Goal: Task Accomplishment & Management: Manage account settings

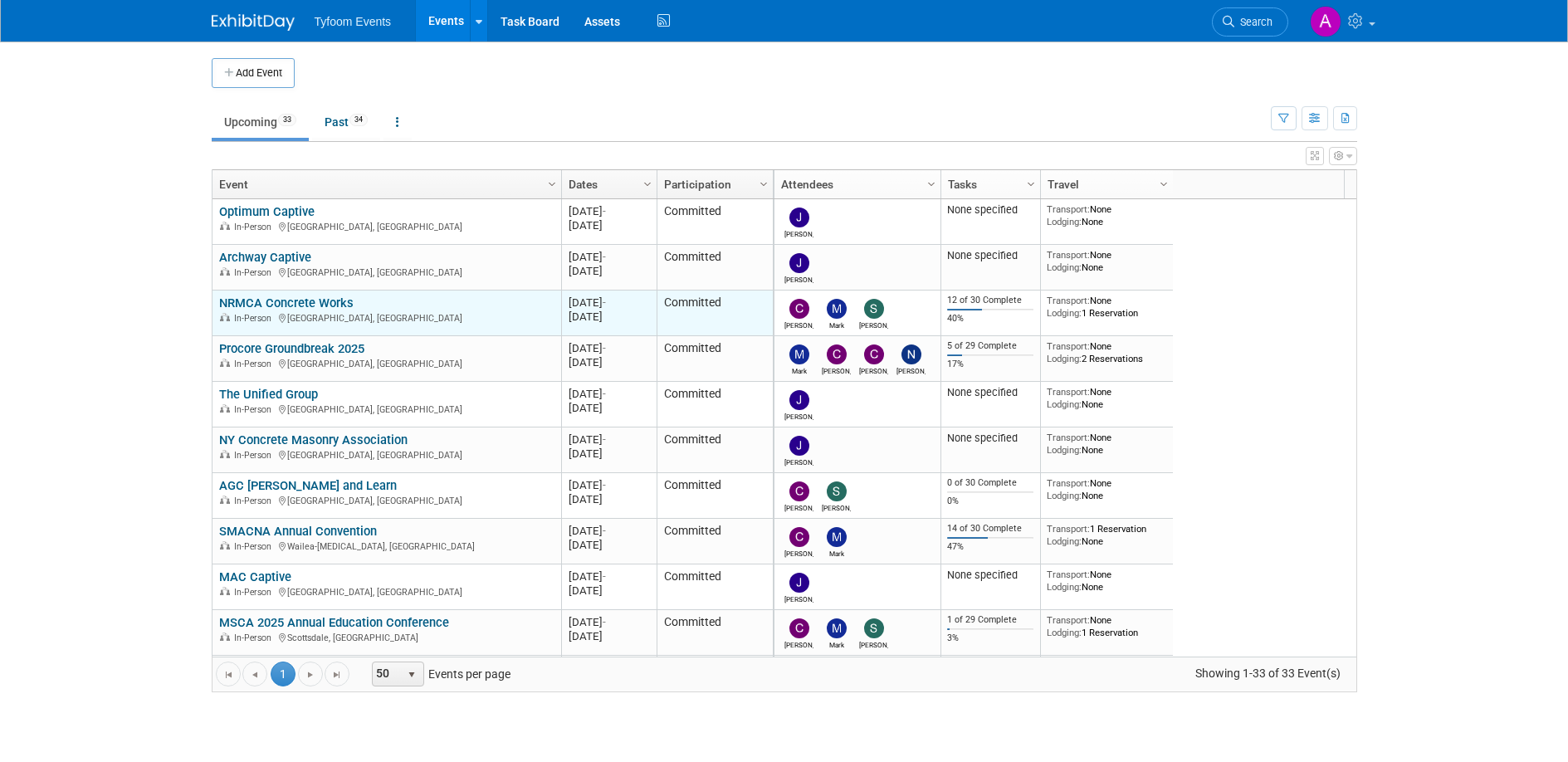
click at [288, 303] on link "NRMCA Concrete Works" at bounding box center [286, 303] width 135 height 15
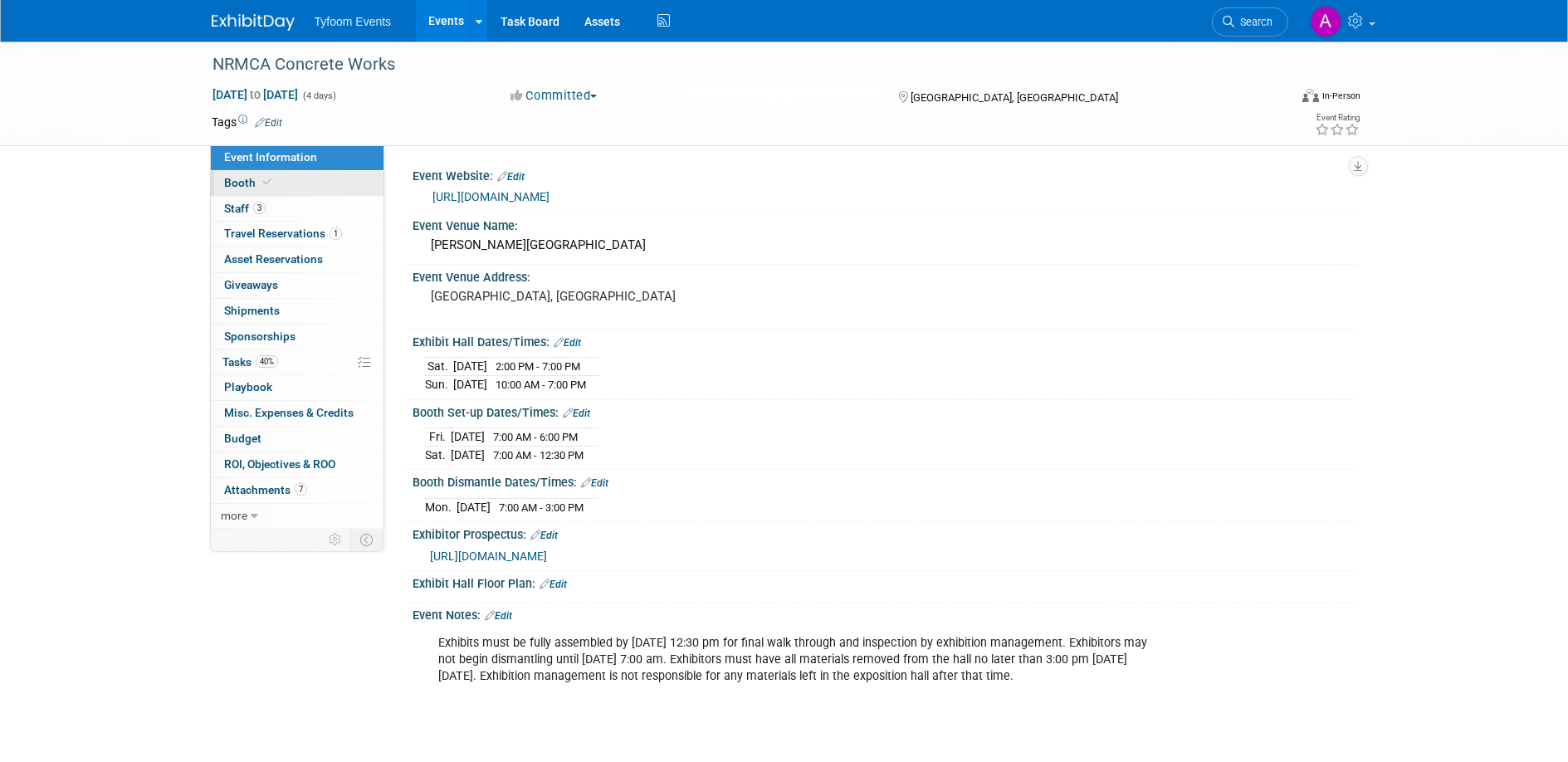
click at [241, 181] on span "Booth" at bounding box center [249, 182] width 50 height 13
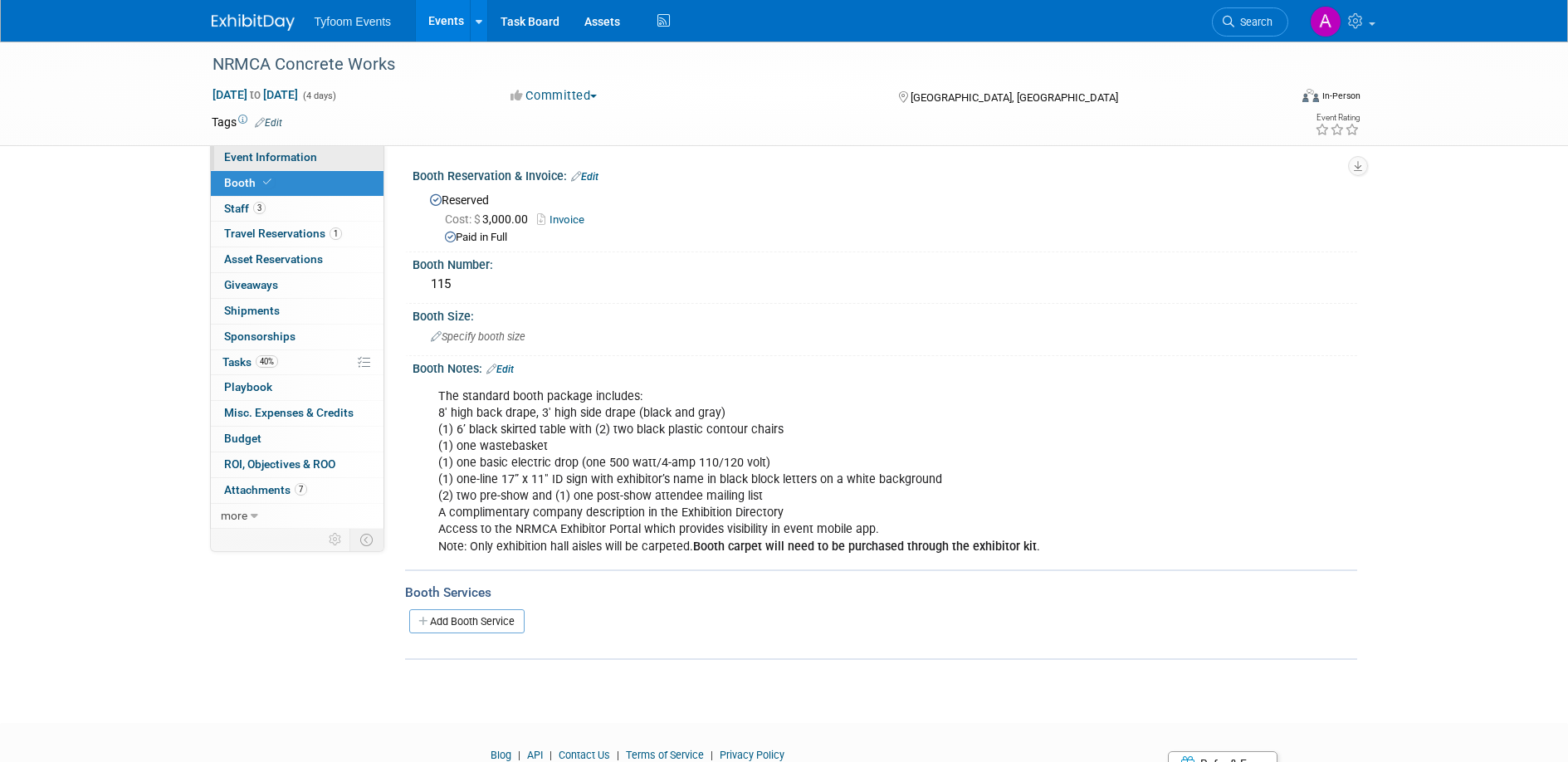
click at [273, 158] on span "Event Information" at bounding box center [270, 157] width 93 height 13
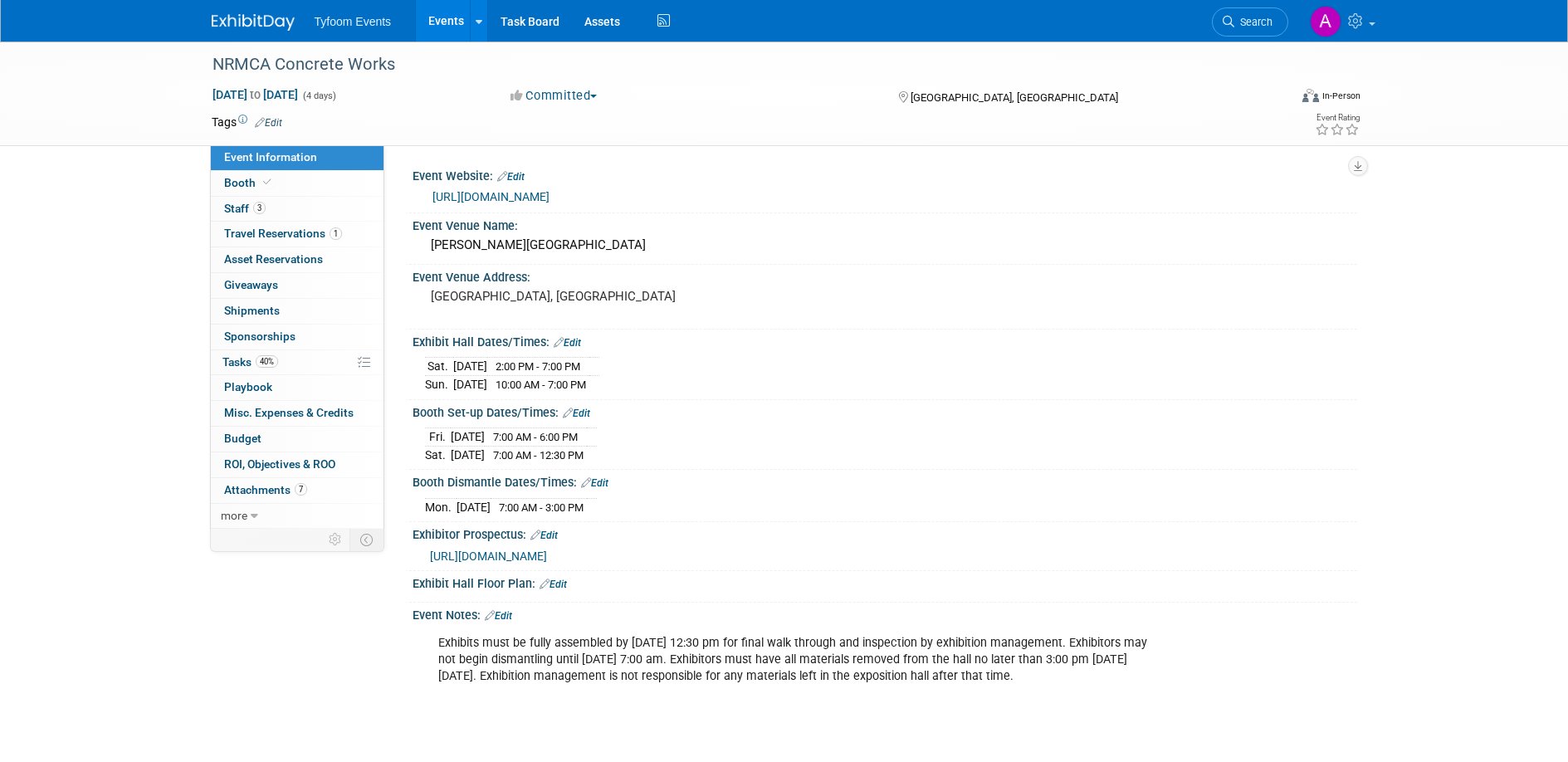
click at [561, 583] on link "Edit" at bounding box center [552, 583] width 27 height 12
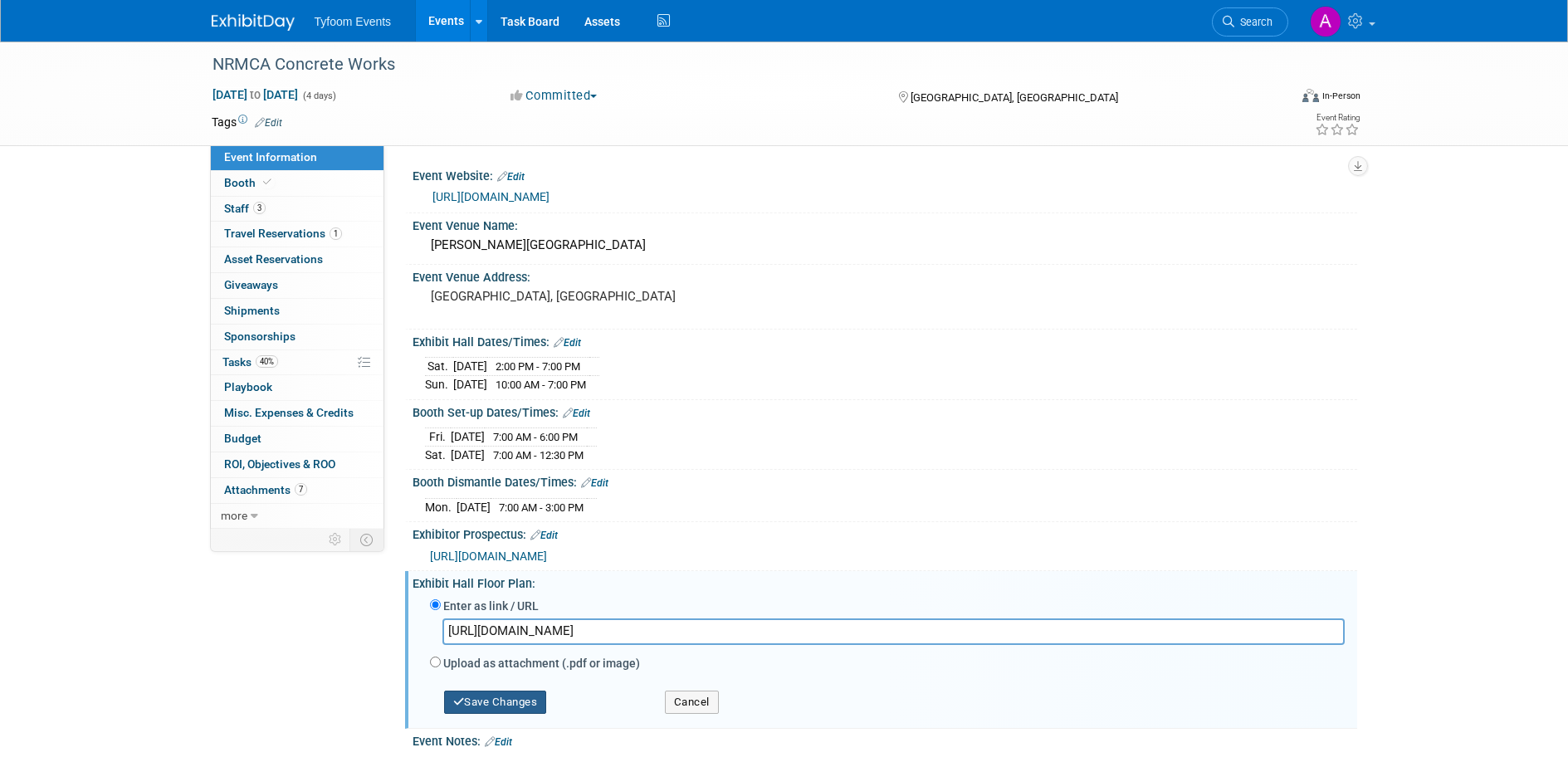
type input "https://web.cvent.com/event/41b94c50-659e-4d73-ae0d-d6666515bb91/websitePage:f9…"
click at [483, 700] on button "Save Changes" at bounding box center [496, 702] width 103 height 23
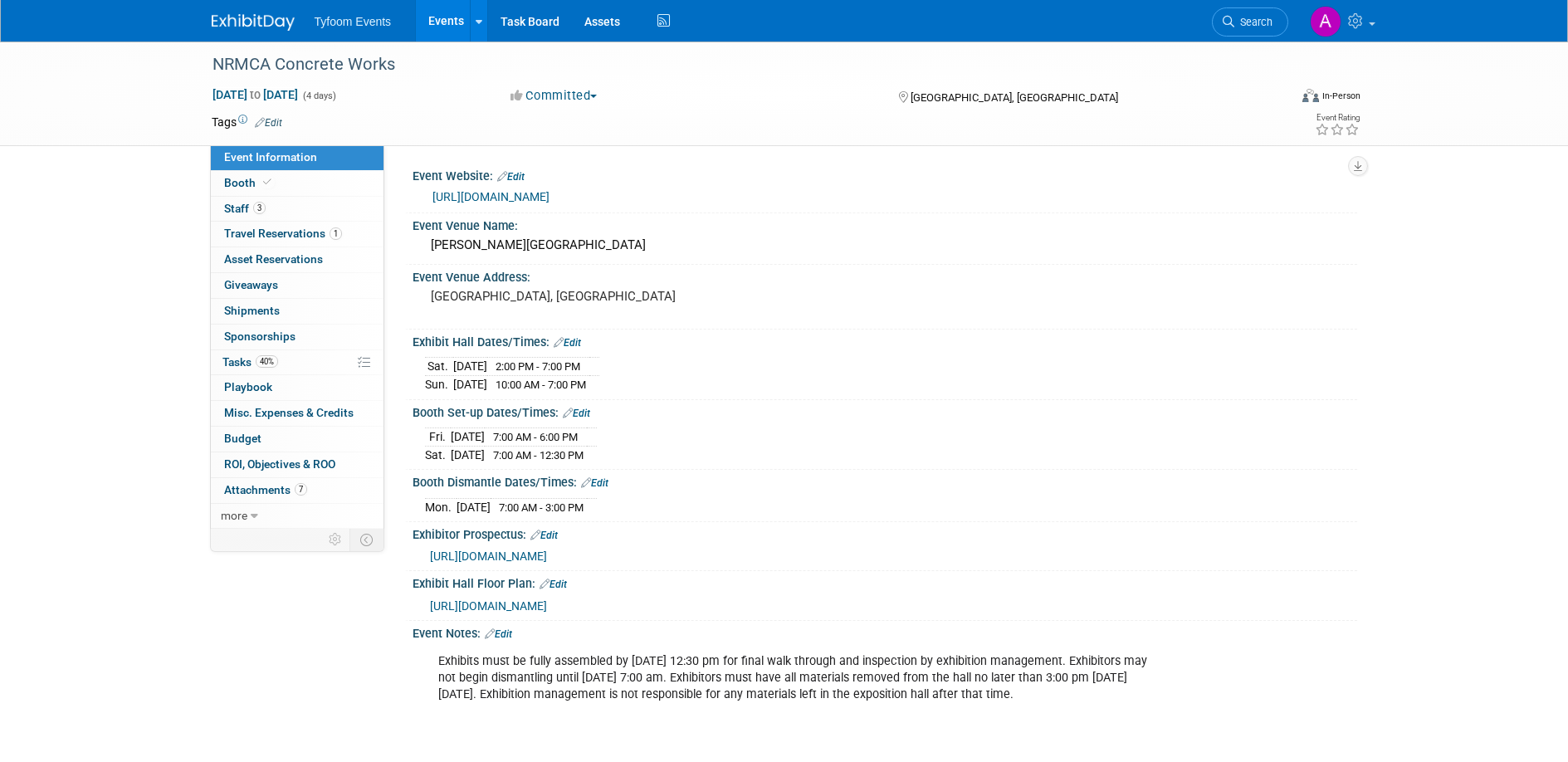
click at [547, 599] on span "https://web.cvent.com/event/41b94c50-659e-4d73-ae0d-d6666515bb91/websitePage:f9…" at bounding box center [489, 605] width 117 height 13
click at [560, 583] on link "Edit" at bounding box center [552, 583] width 27 height 12
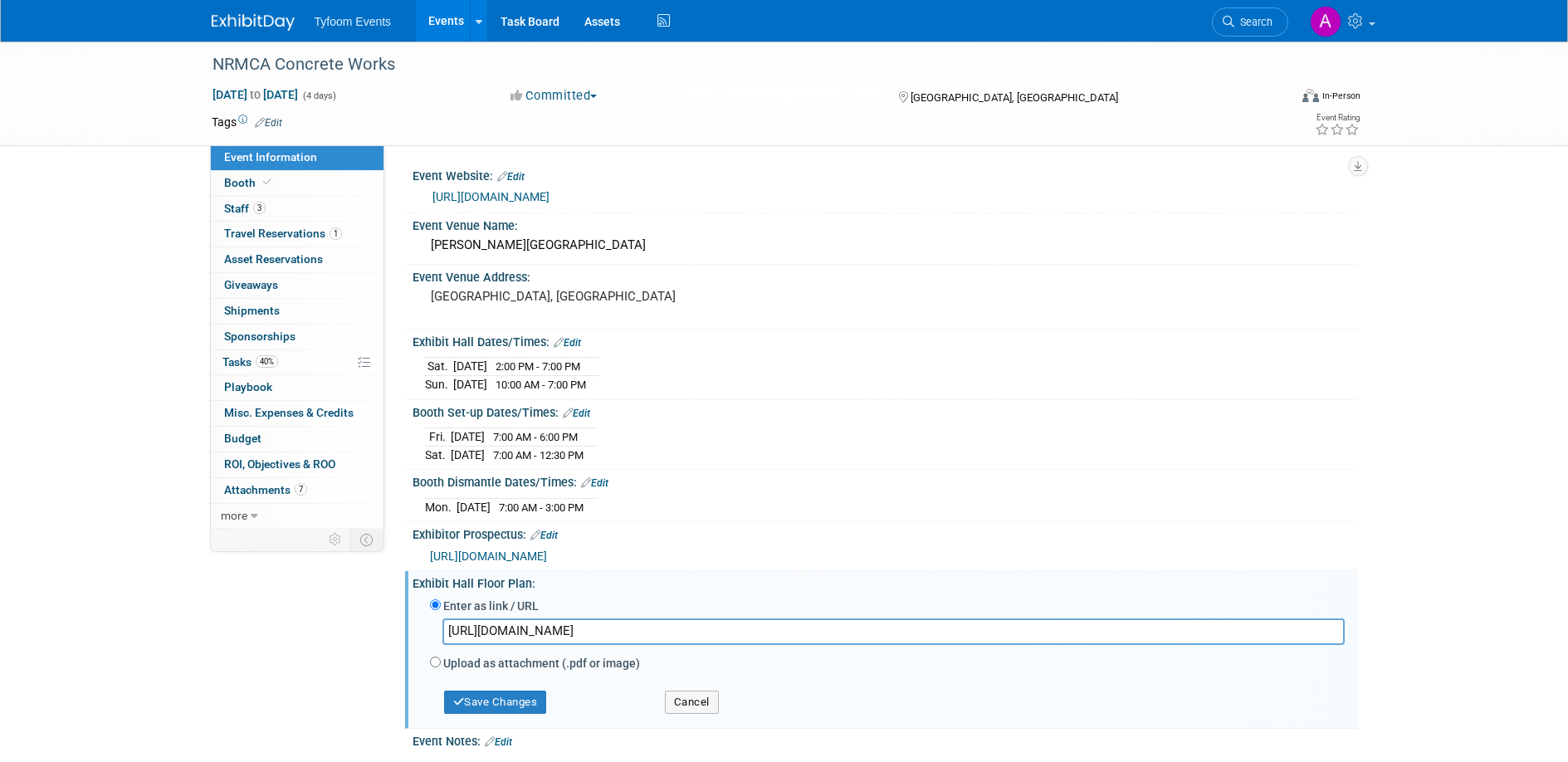
drag, startPoint x: 1170, startPoint y: 635, endPoint x: 410, endPoint y: 627, distance: 760.0
click at [410, 627] on div "Exhibit Hall Floor Plan: Edit Enter as link / URL https://web.cvent.com/event/4…" at bounding box center [880, 650] width 952 height 158
click at [696, 698] on button "Cancel" at bounding box center [691, 702] width 54 height 23
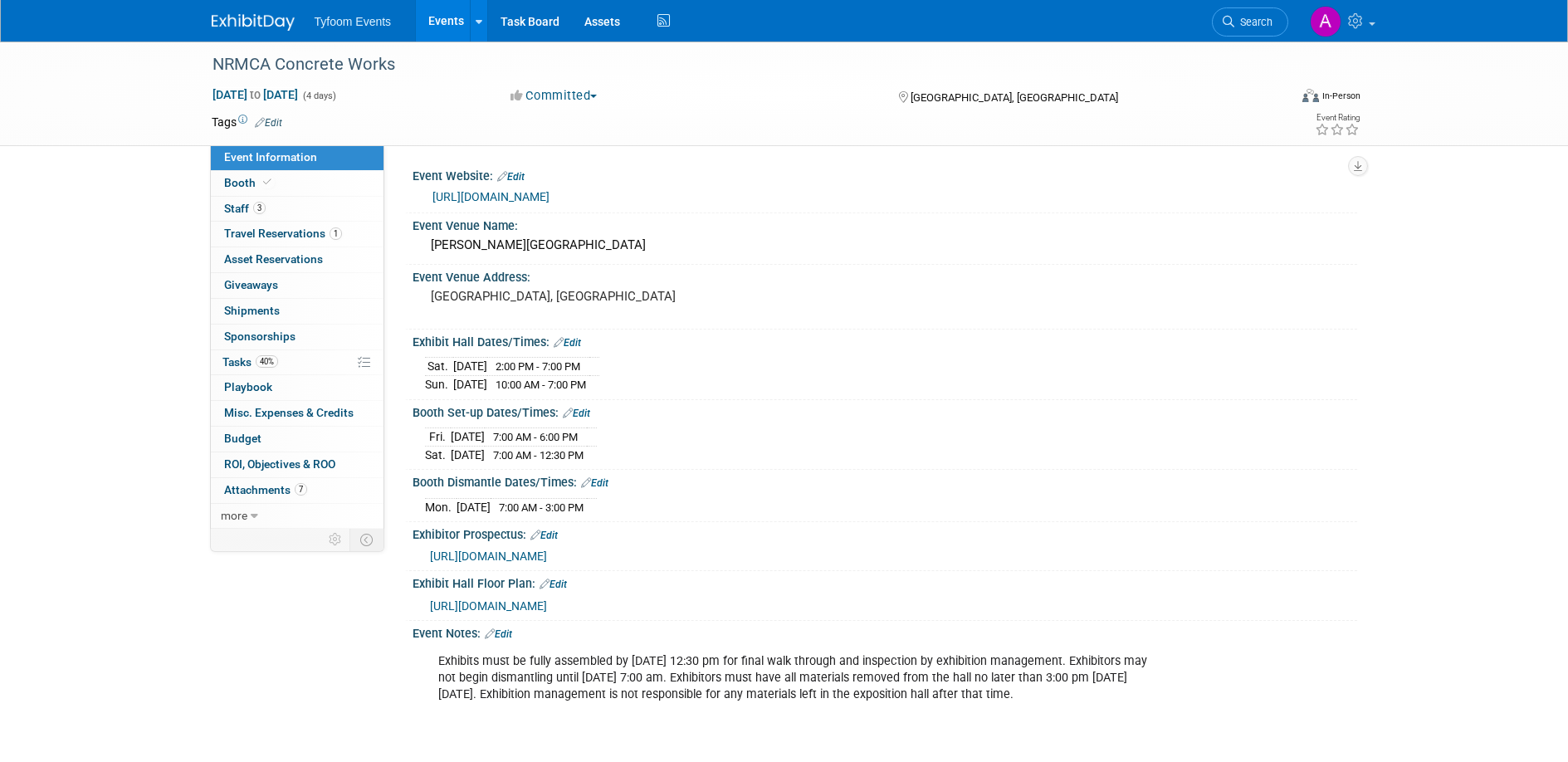
click at [547, 606] on span "https://web.cvent.com/event/41b94c50-659e-4d73-ae0d-d6666515bb91/websitePage:f9…" at bounding box center [489, 605] width 117 height 13
click at [563, 578] on link "Edit" at bounding box center [552, 583] width 27 height 12
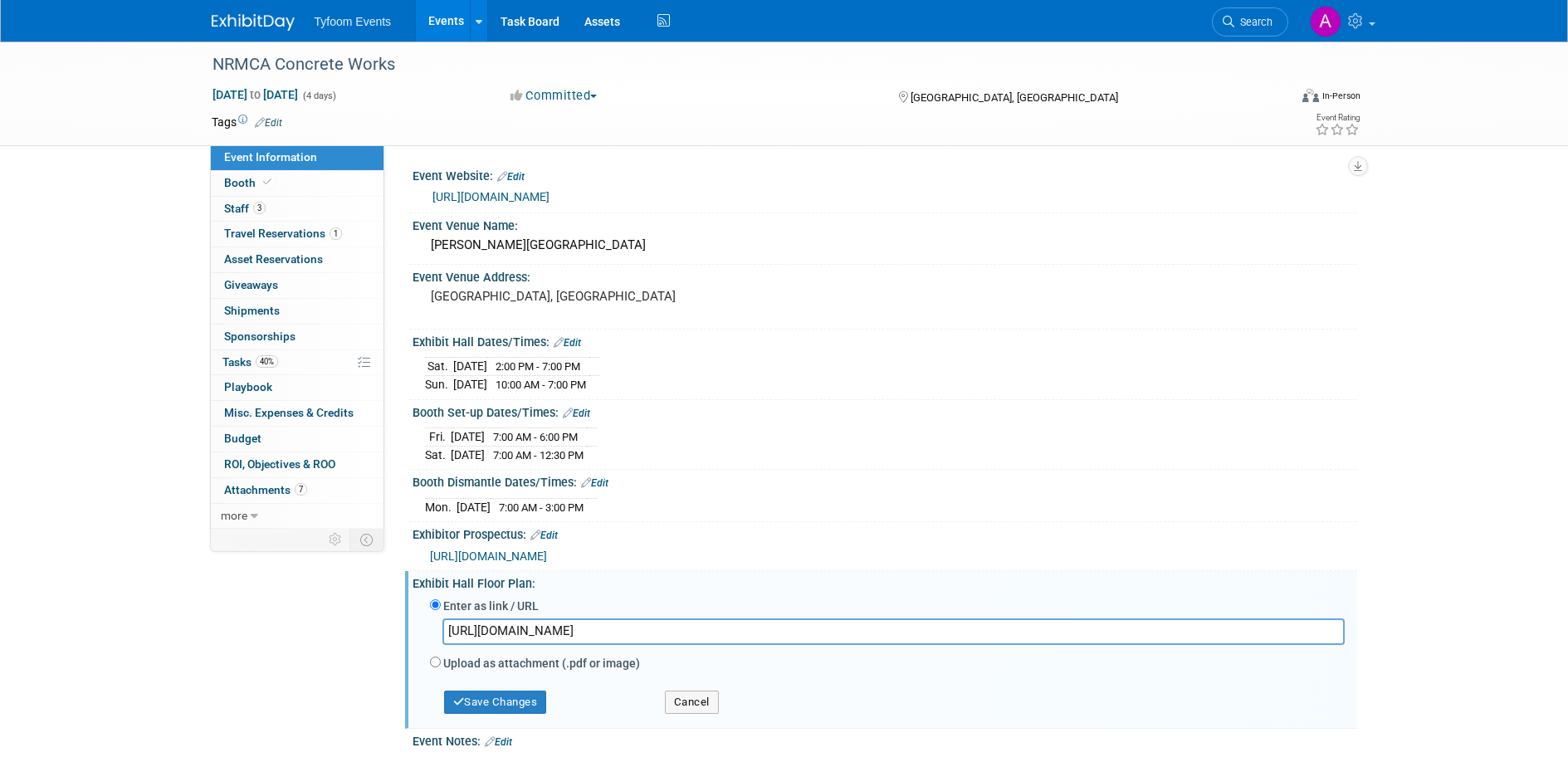
drag, startPoint x: 1168, startPoint y: 633, endPoint x: 431, endPoint y: 633, distance: 737.0
click at [431, 633] on div "https://web.cvent.com/event/41b94c50-659e-4d73-ae0d-d6666515bb91/websitePage:f9…" at bounding box center [887, 635] width 915 height 34
click at [475, 697] on button "Save Changes" at bounding box center [496, 702] width 103 height 23
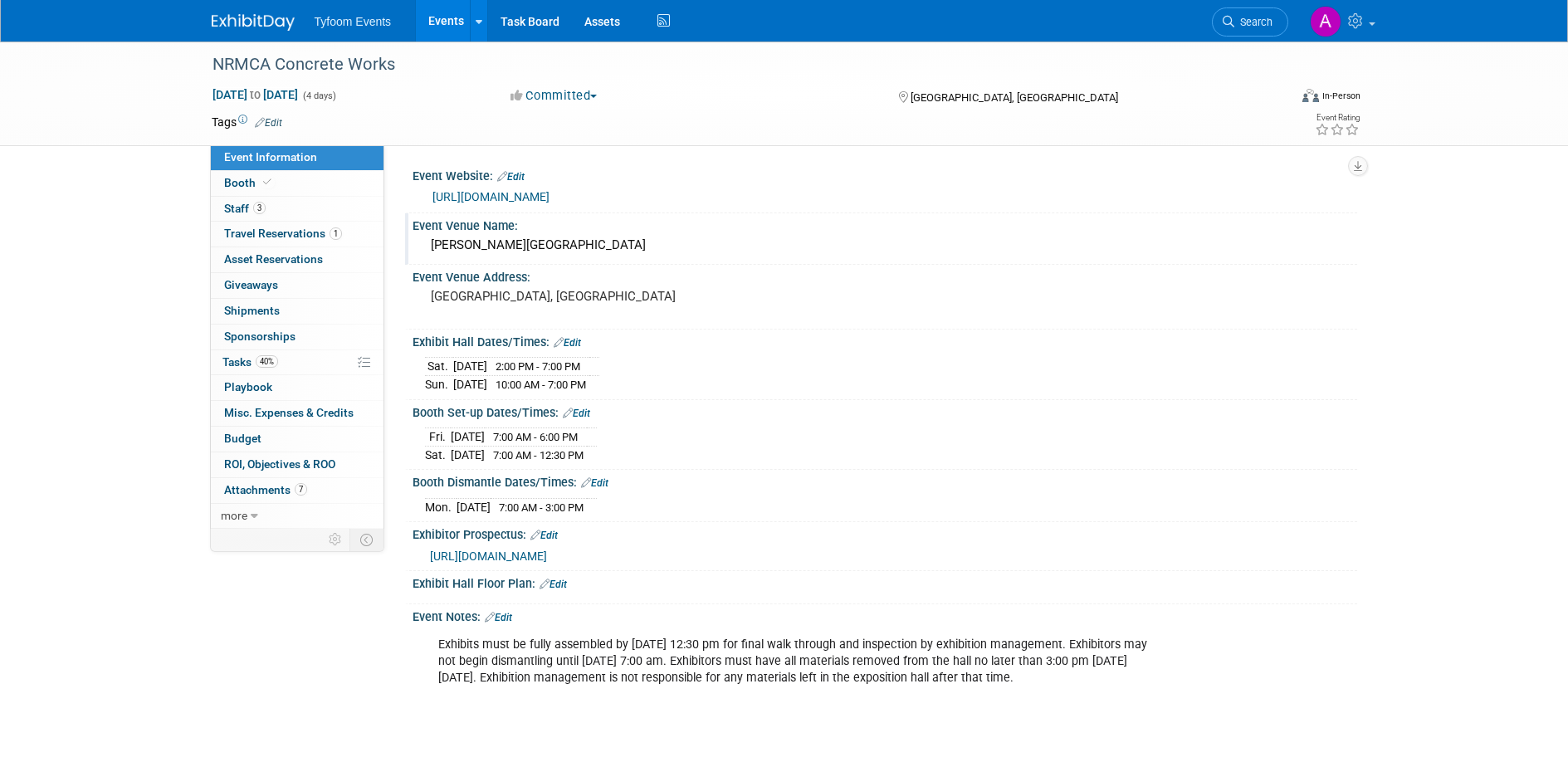
drag, startPoint x: 674, startPoint y: 245, endPoint x: 426, endPoint y: 238, distance: 248.1
click at [426, 238] on div "Gaylord Palms Resort & Convention Center" at bounding box center [884, 244] width 920 height 26
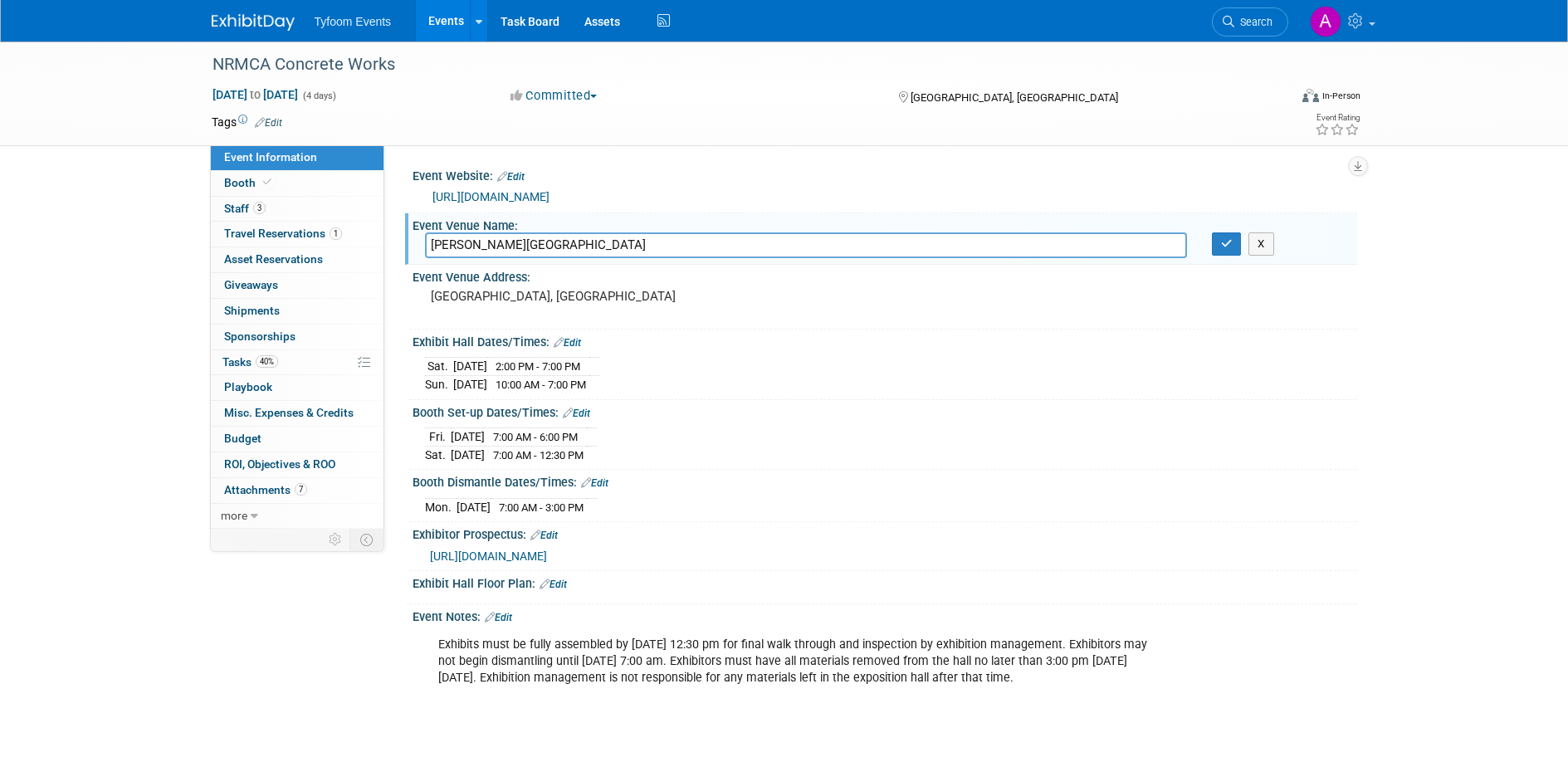
drag, startPoint x: 670, startPoint y: 247, endPoint x: 429, endPoint y: 236, distance: 241.3
click at [429, 236] on input "Gaylord Palms Resort & Convention Center" at bounding box center [806, 244] width 762 height 26
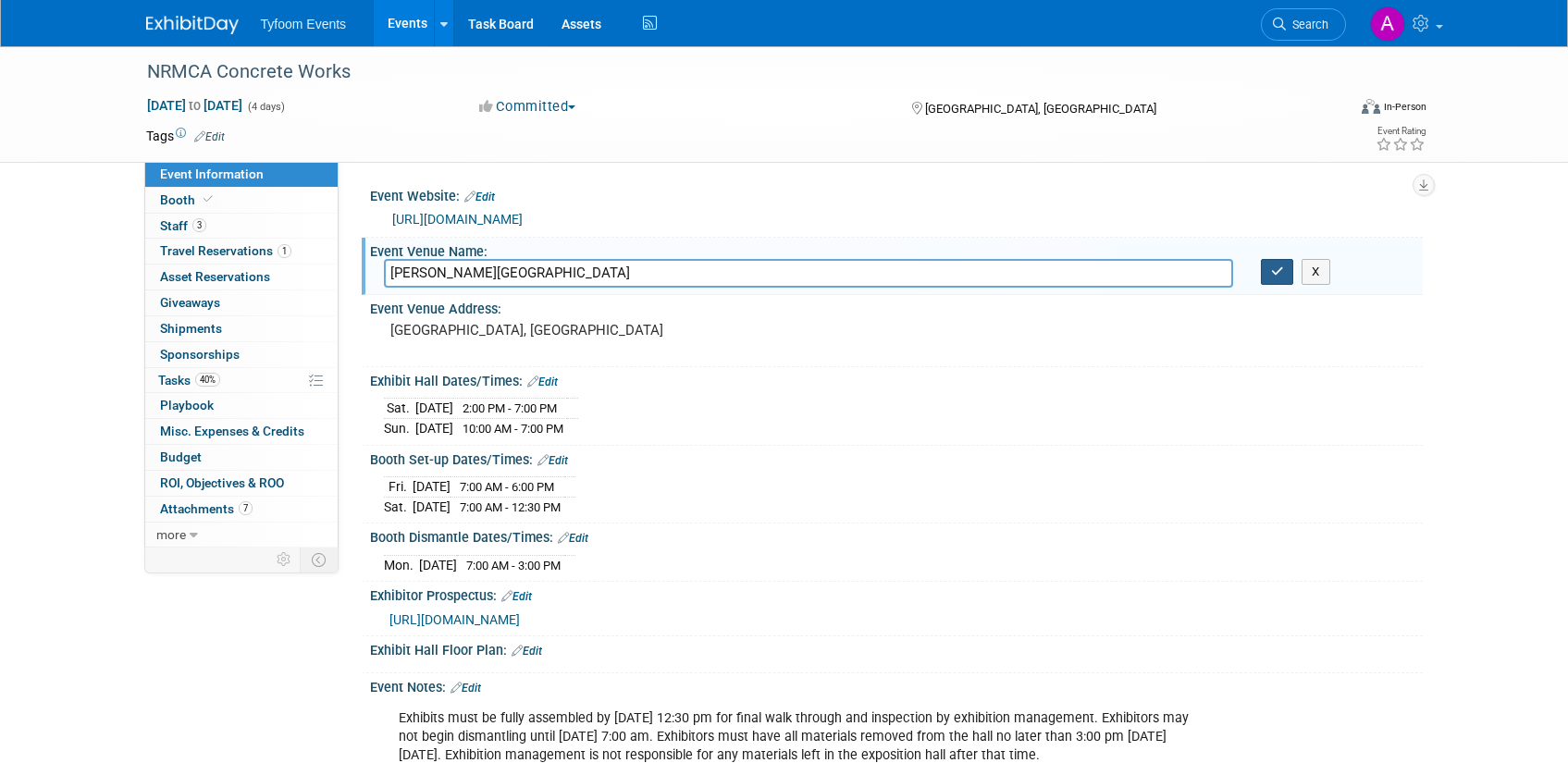
click at [1272, 276] on icon "button" at bounding box center [1277, 271] width 13 height 12
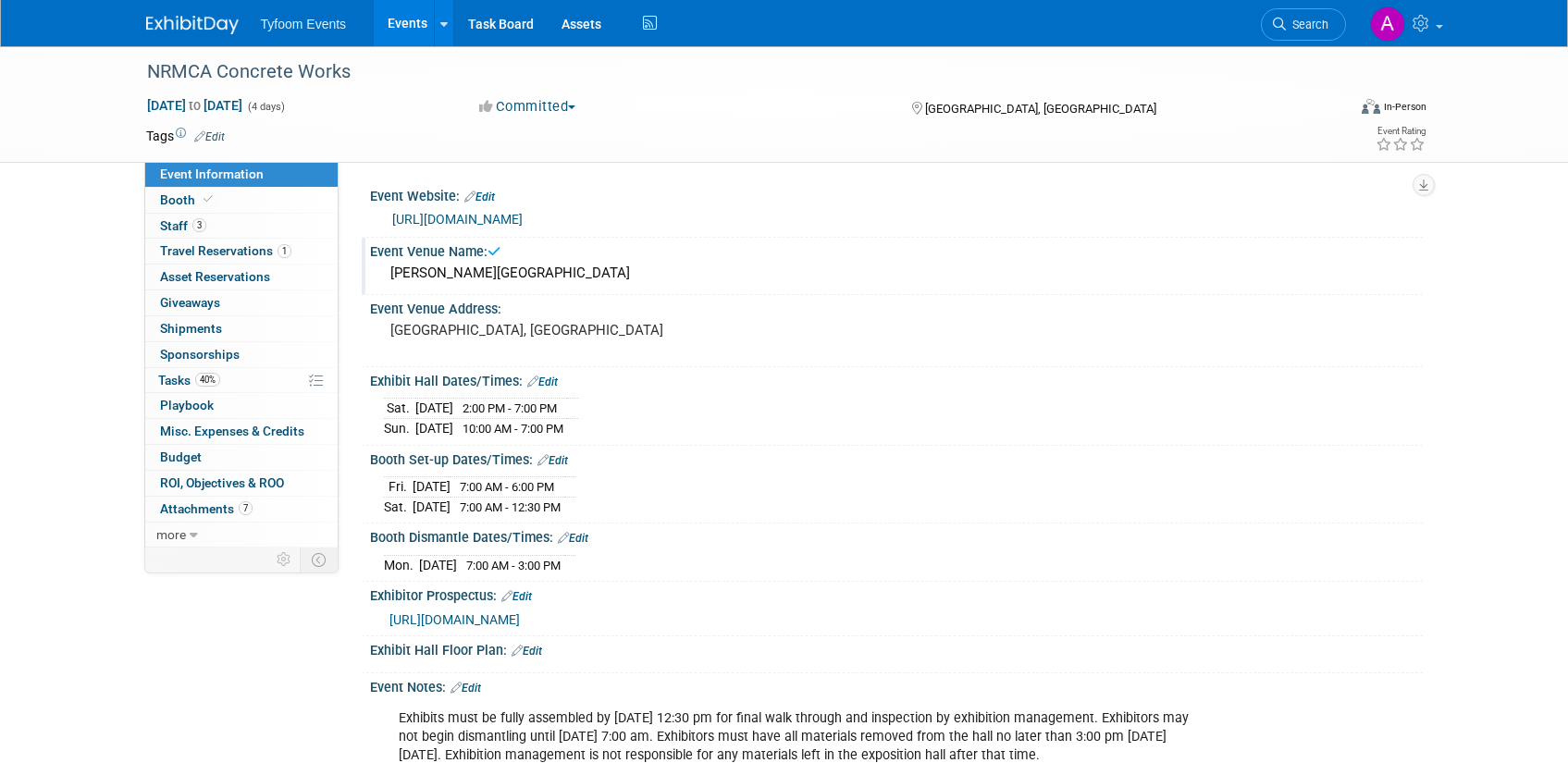
click at [399, 22] on link "Events" at bounding box center [408, 23] width 67 height 46
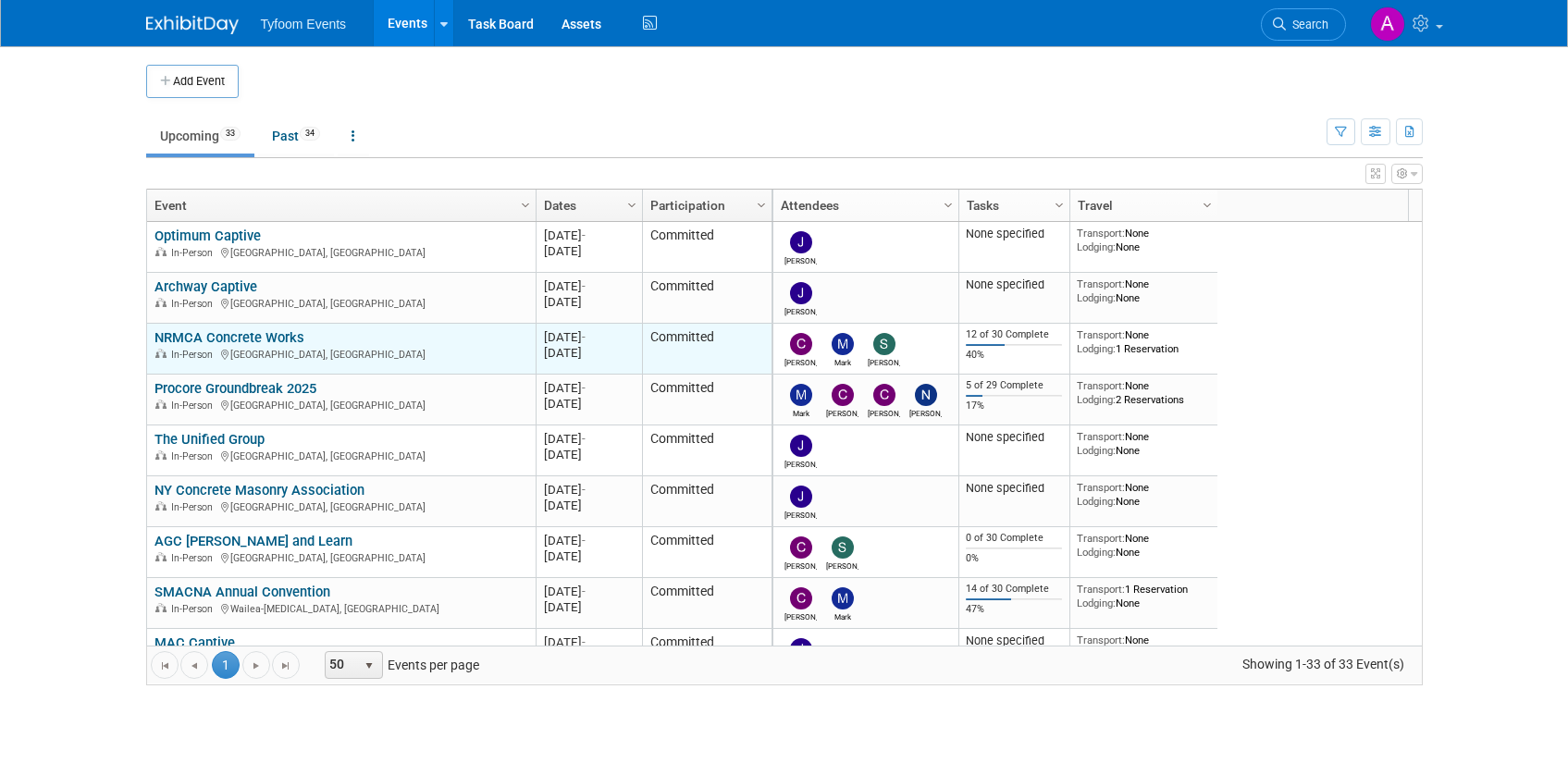
click at [256, 340] on link "NRMCA Concrete Works" at bounding box center [230, 338] width 150 height 17
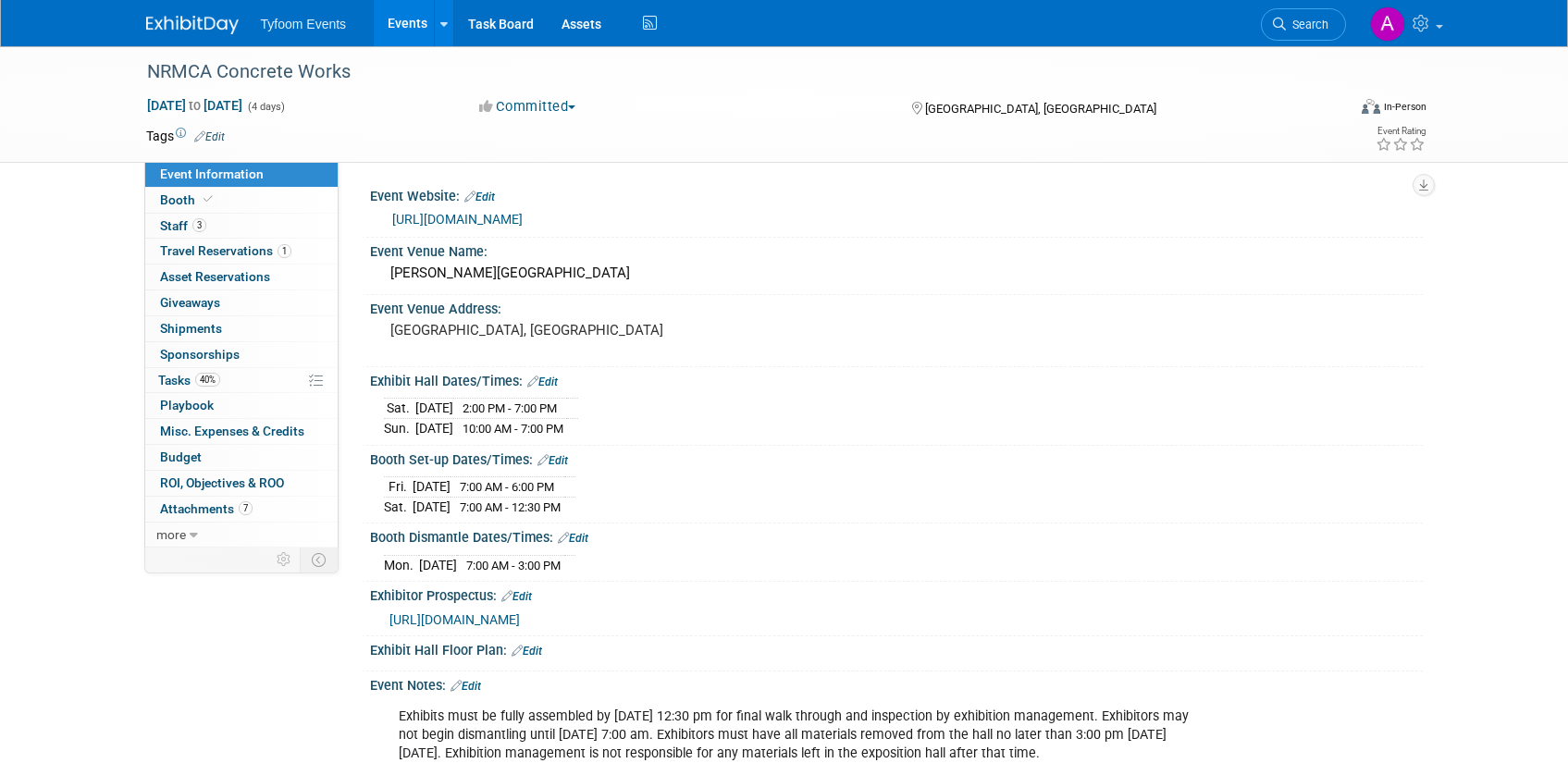
click at [407, 35] on link "Events" at bounding box center [408, 23] width 67 height 46
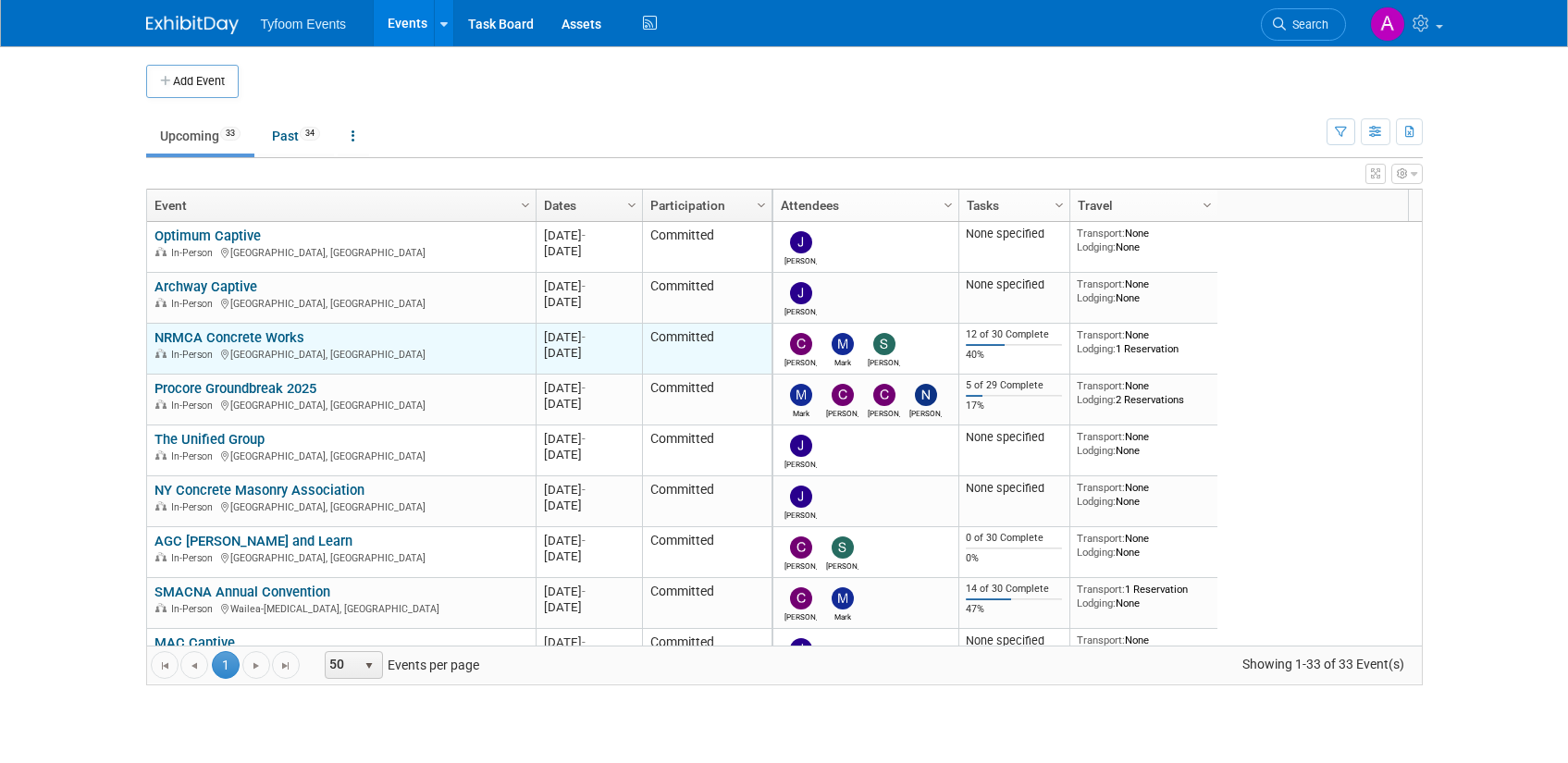
click at [249, 338] on link "NRMCA Concrete Works" at bounding box center [230, 338] width 150 height 17
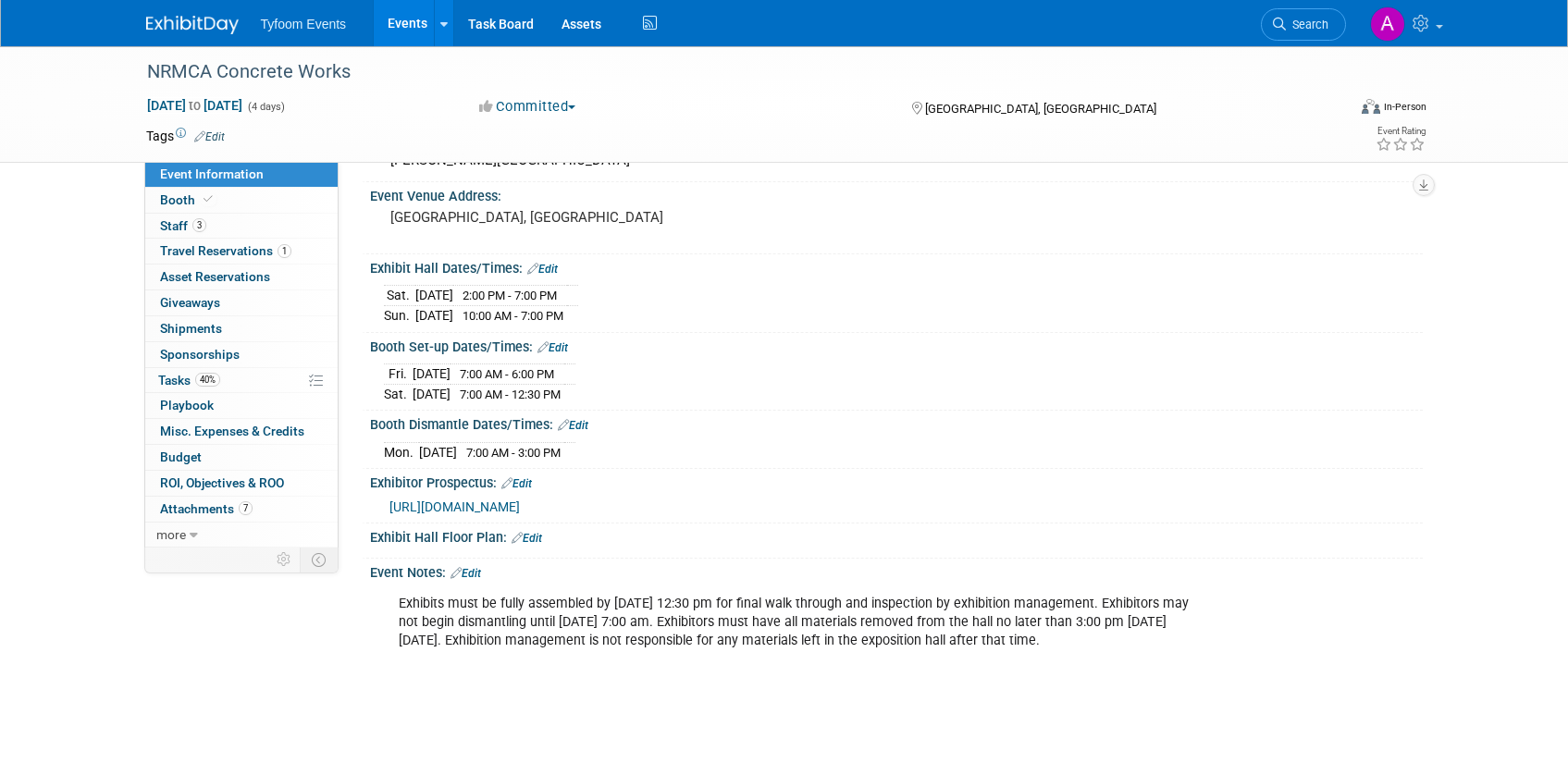
scroll to position [115, 0]
click at [182, 195] on span "Booth" at bounding box center [187, 199] width 56 height 15
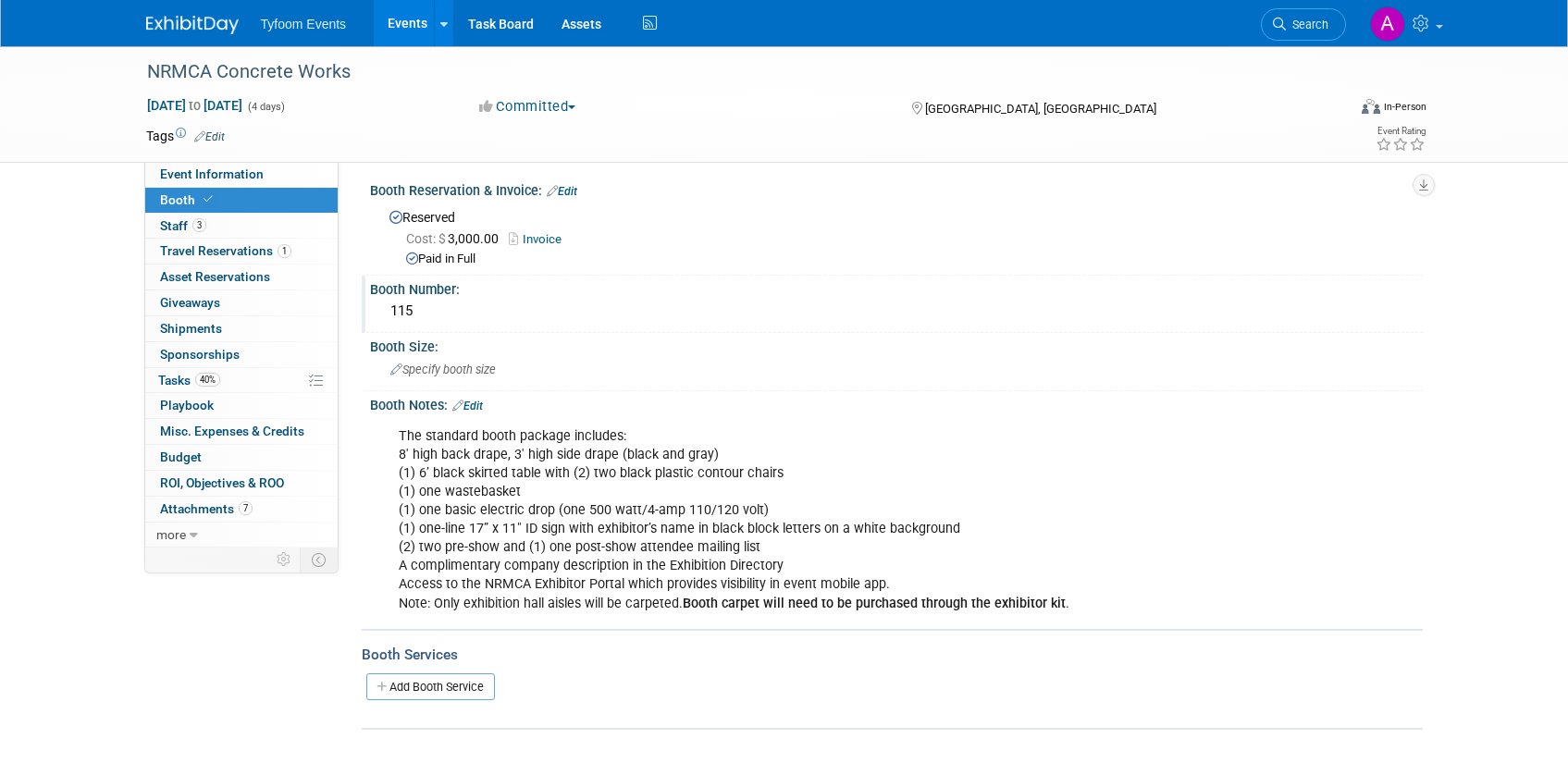
scroll to position [4, 0]
click at [443, 372] on span "Specify booth size" at bounding box center [443, 371] width 106 height 14
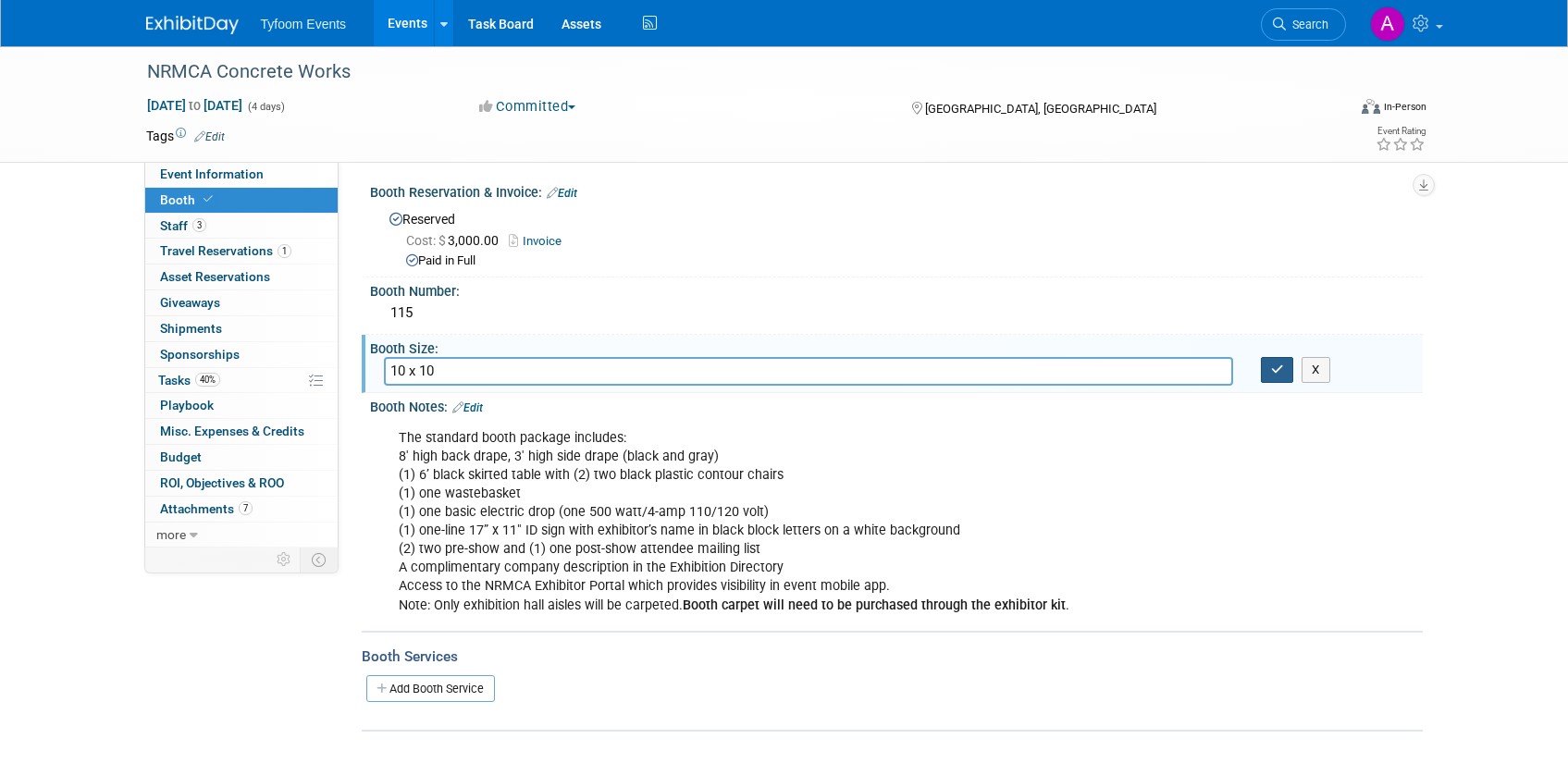
type input "10 x 10"
click at [1276, 364] on icon "button" at bounding box center [1277, 369] width 13 height 12
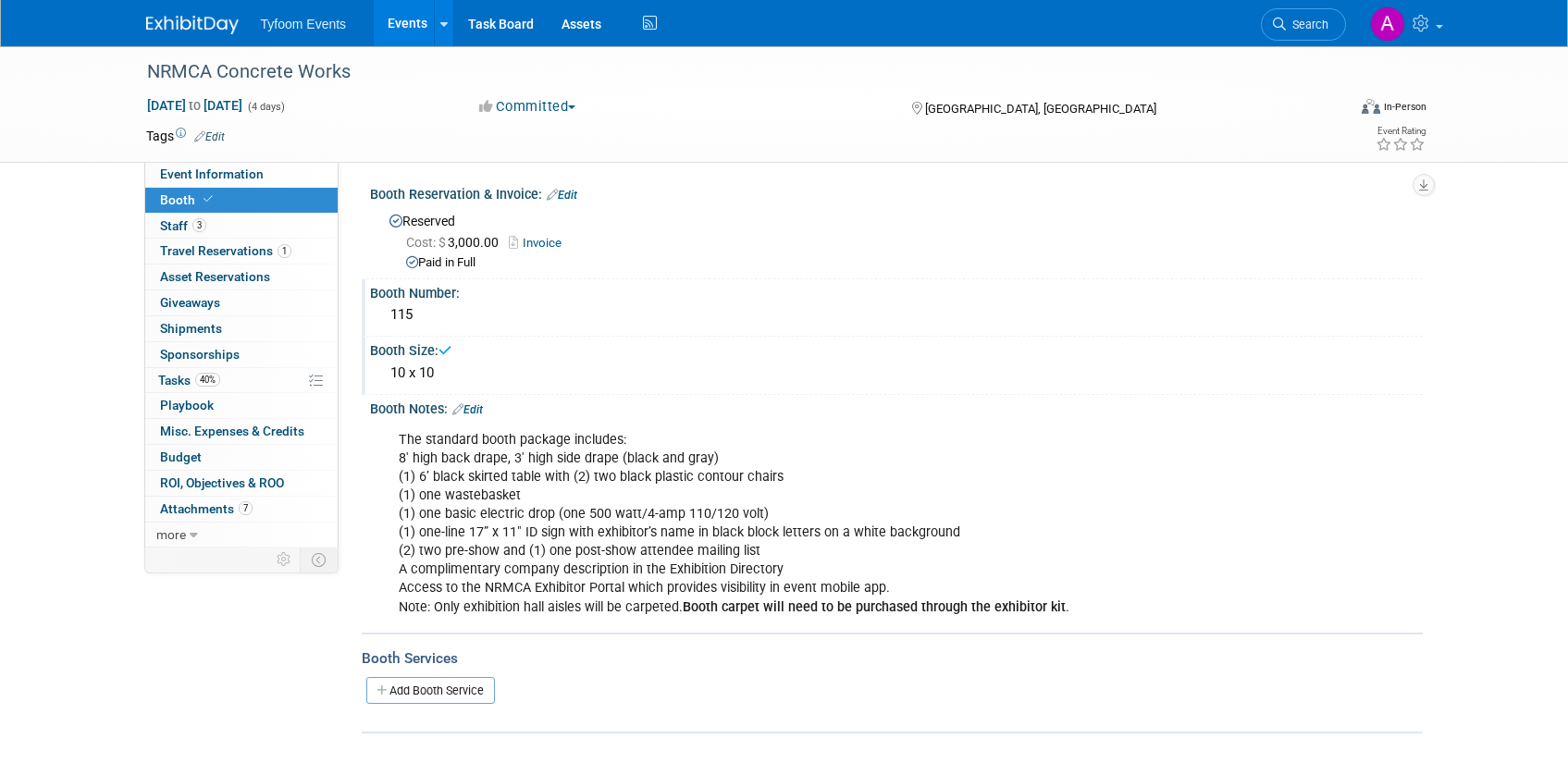
scroll to position [0, 0]
